Goal: Information Seeking & Learning: Check status

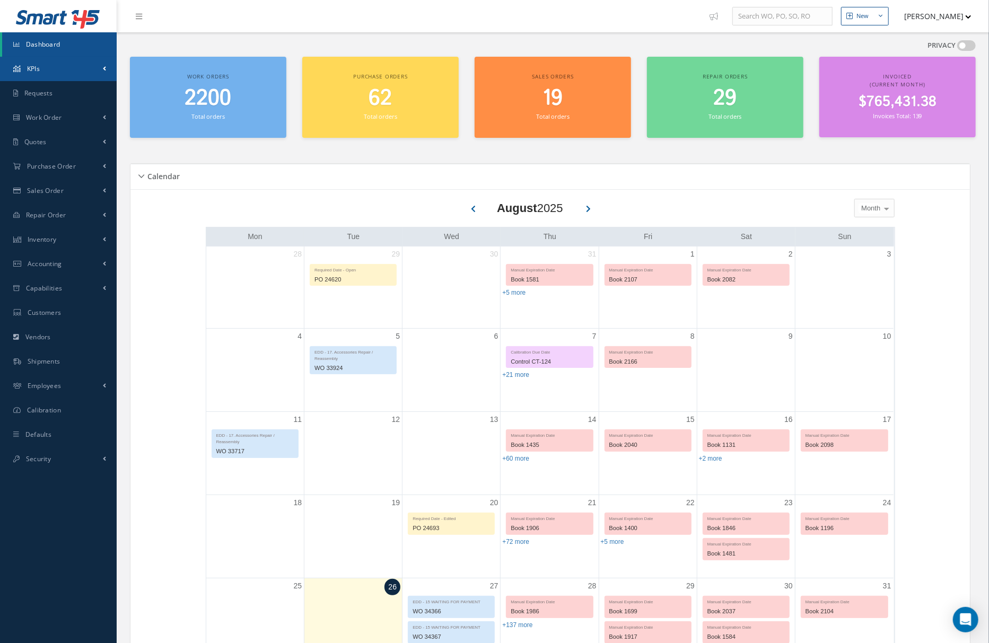
click at [73, 66] on link "KPIs" at bounding box center [58, 69] width 117 height 24
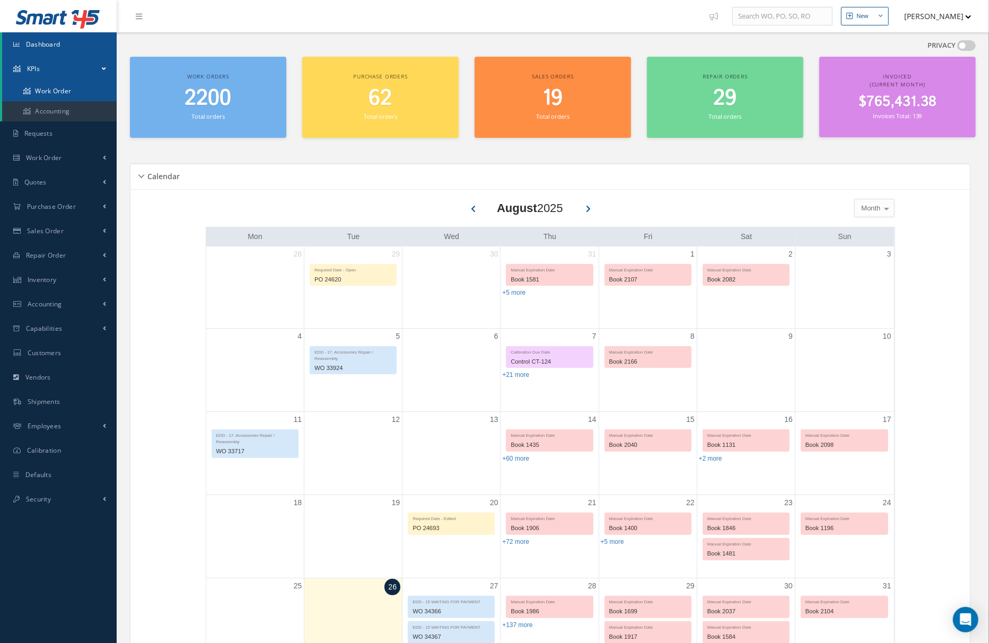
click at [78, 93] on link "Work Order" at bounding box center [59, 91] width 115 height 20
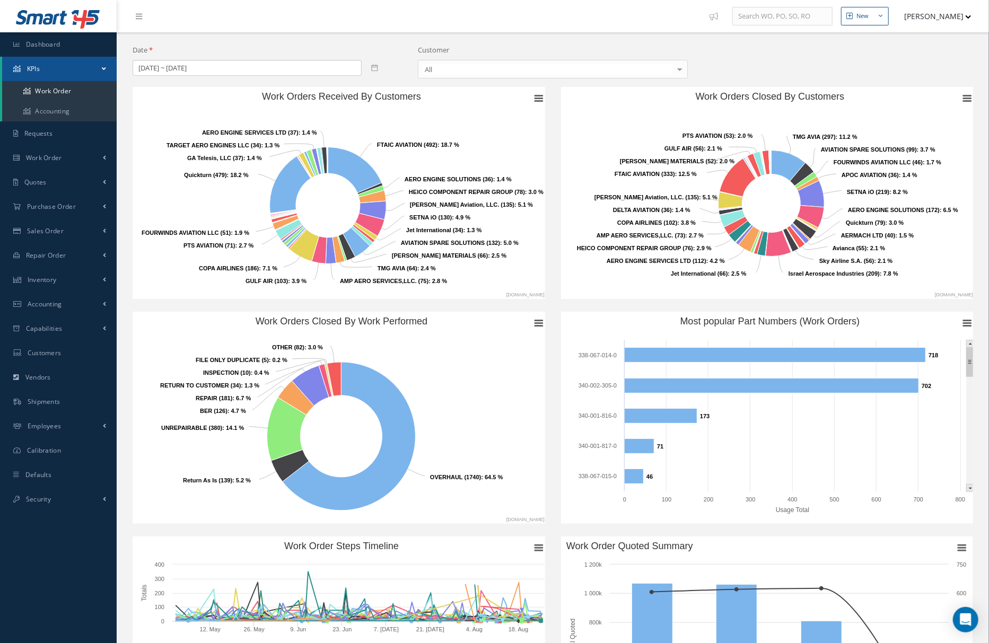
click at [372, 68] on icon at bounding box center [374, 67] width 7 height 7
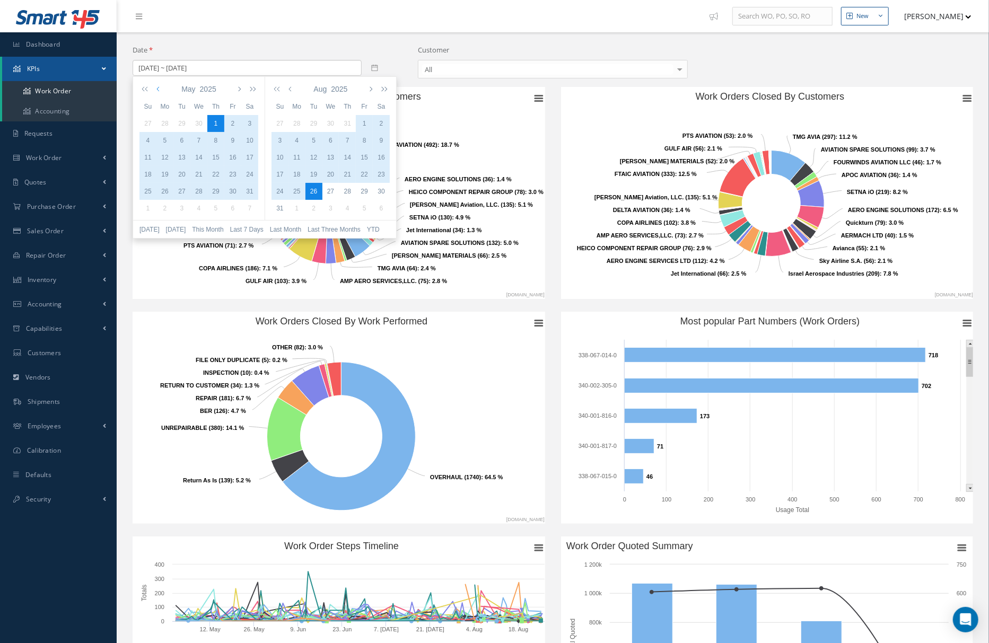
click at [157, 90] on icon "button" at bounding box center [158, 89] width 5 height 8
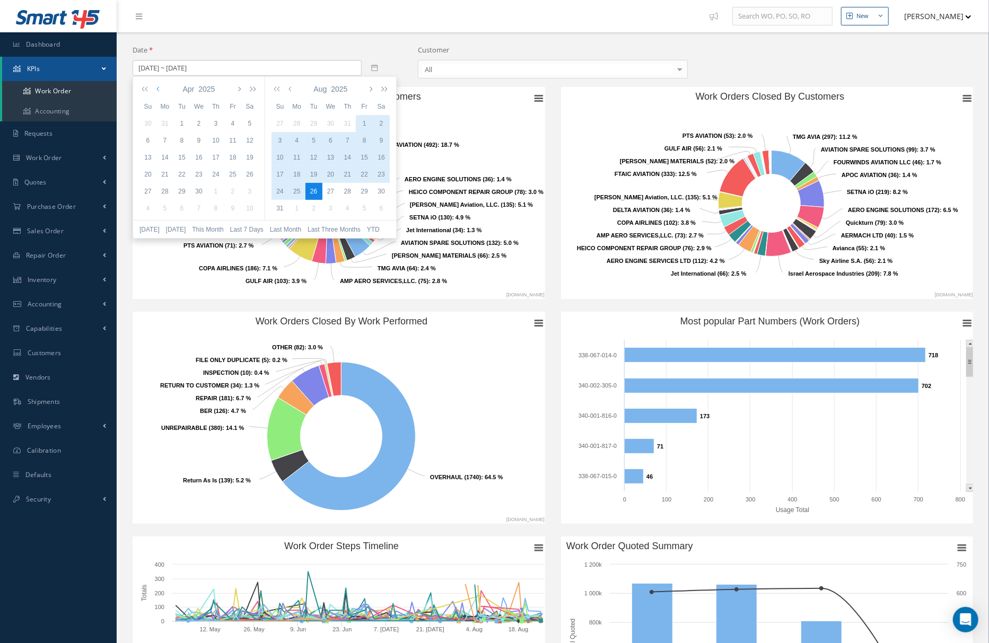
click at [157, 90] on icon "button" at bounding box center [158, 89] width 5 height 8
click at [196, 124] on div "1" at bounding box center [198, 124] width 17 height 10
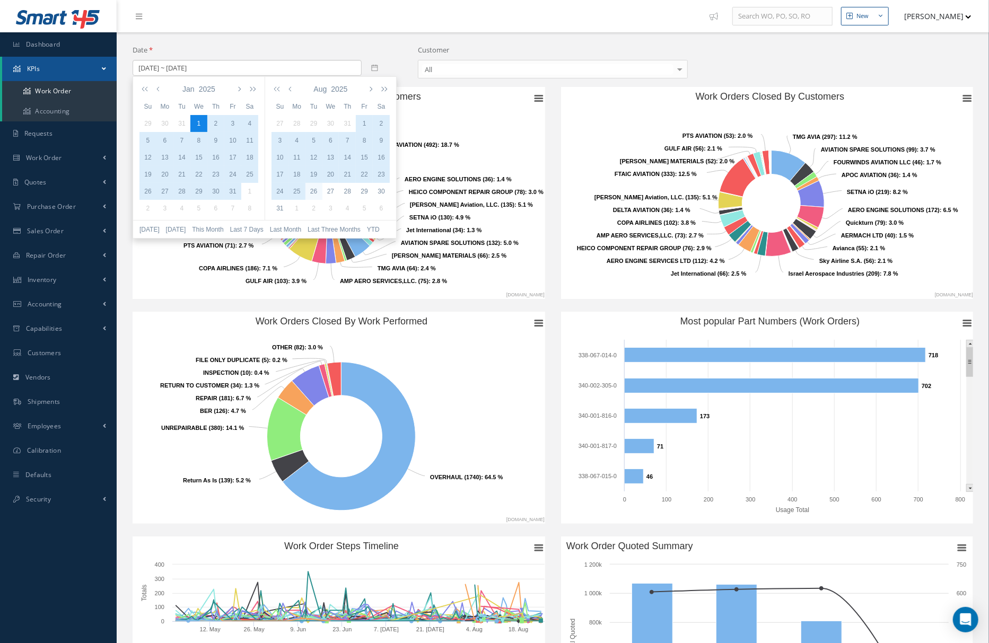
click at [312, 193] on div "26" at bounding box center [313, 192] width 17 height 10
type input "[DATE] ~ [DATE]"
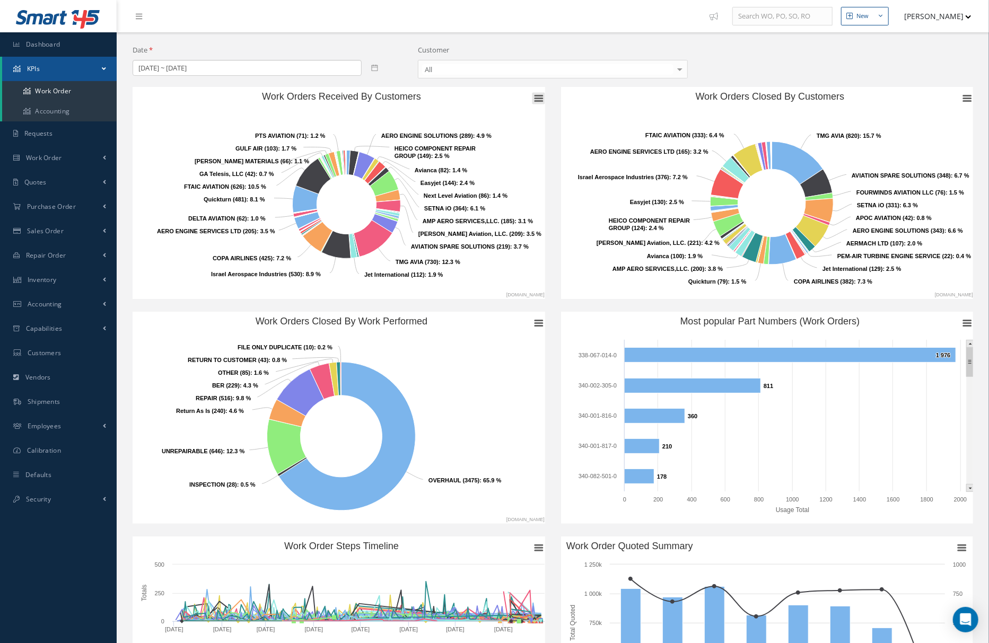
click at [540, 101] on icon "Work Orders Received By Customers" at bounding box center [538, 98] width 7 height 5
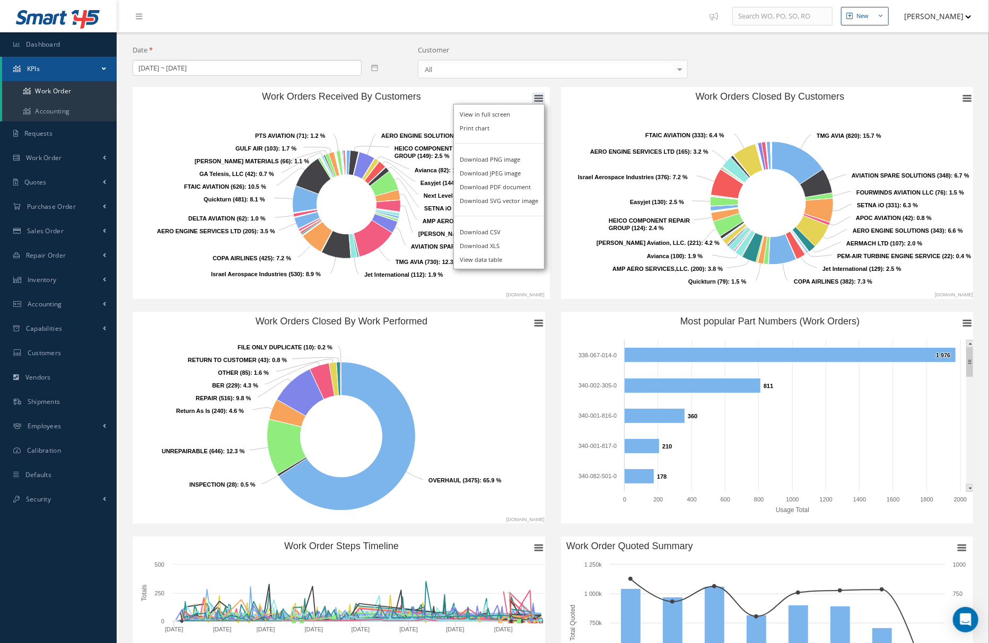
click at [588, 115] on rect "Work Orders Closed By Customers" at bounding box center [769, 193] width 417 height 212
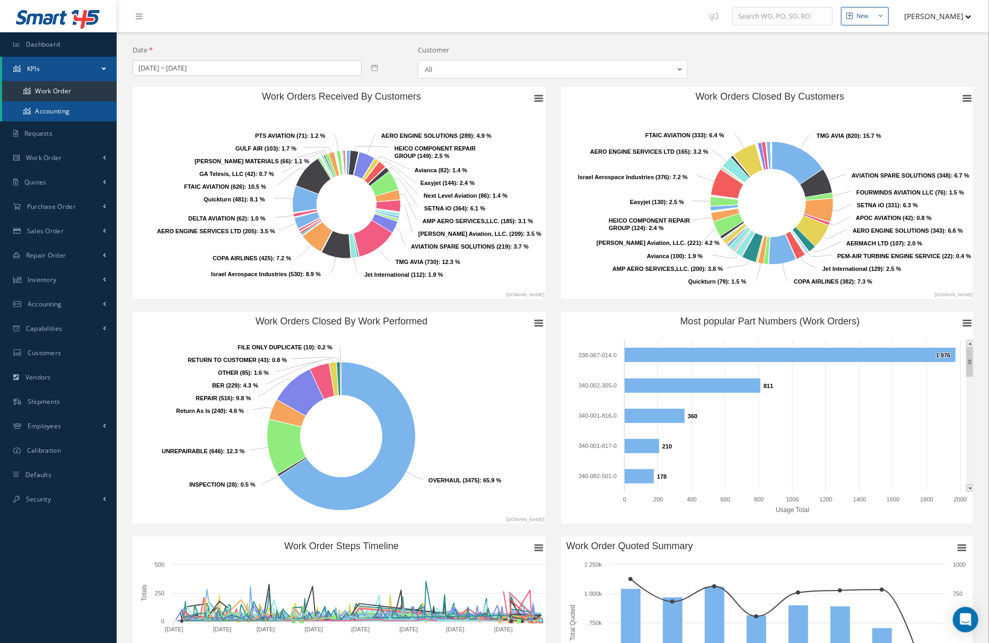
click at [86, 108] on link "Accounting" at bounding box center [59, 111] width 115 height 20
